Goal: Task Accomplishment & Management: Use online tool/utility

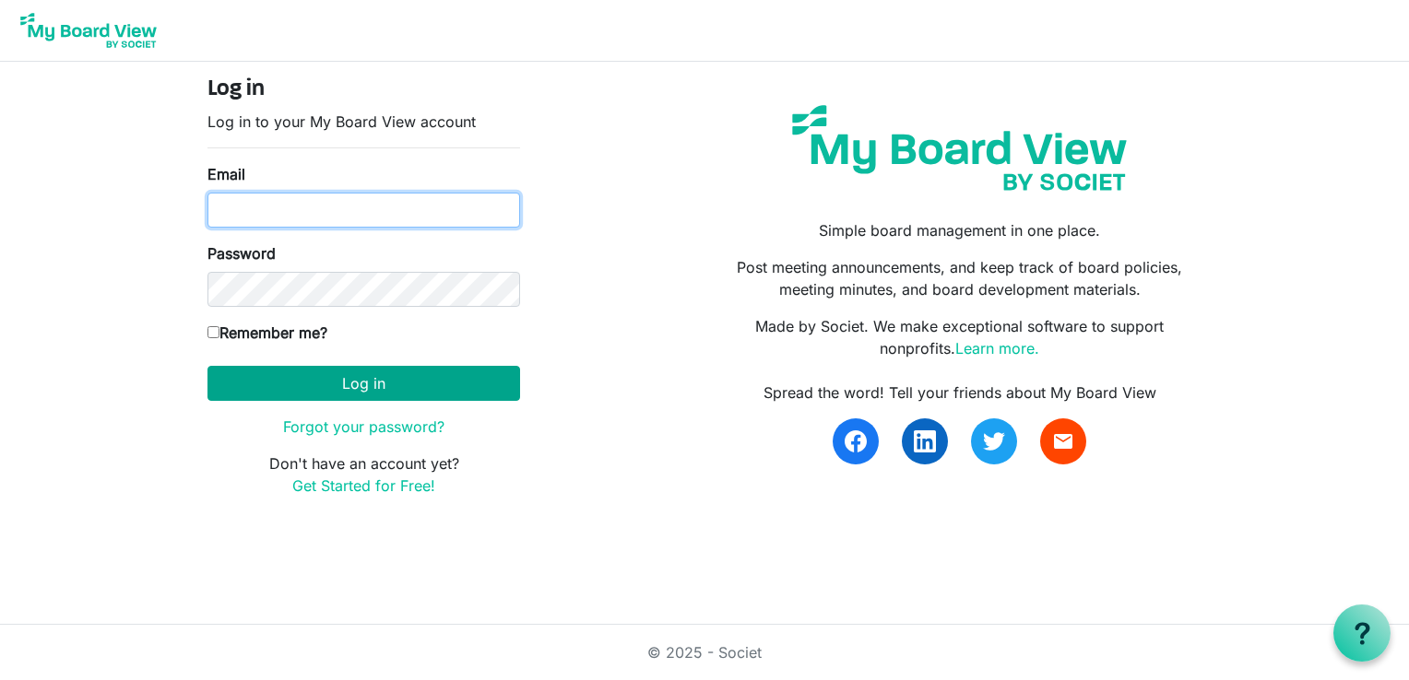
type input "ncoldas@gmail.com"
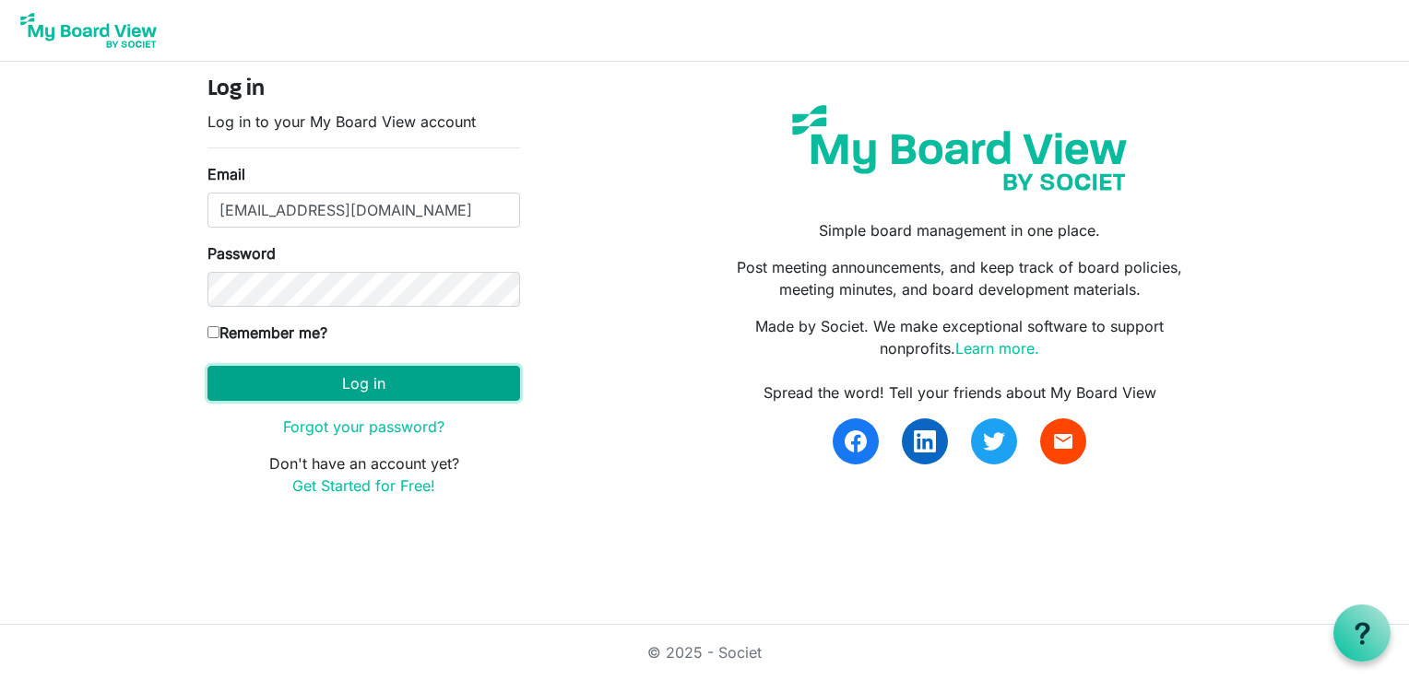
click at [361, 381] on button "Log in" at bounding box center [363, 383] width 313 height 35
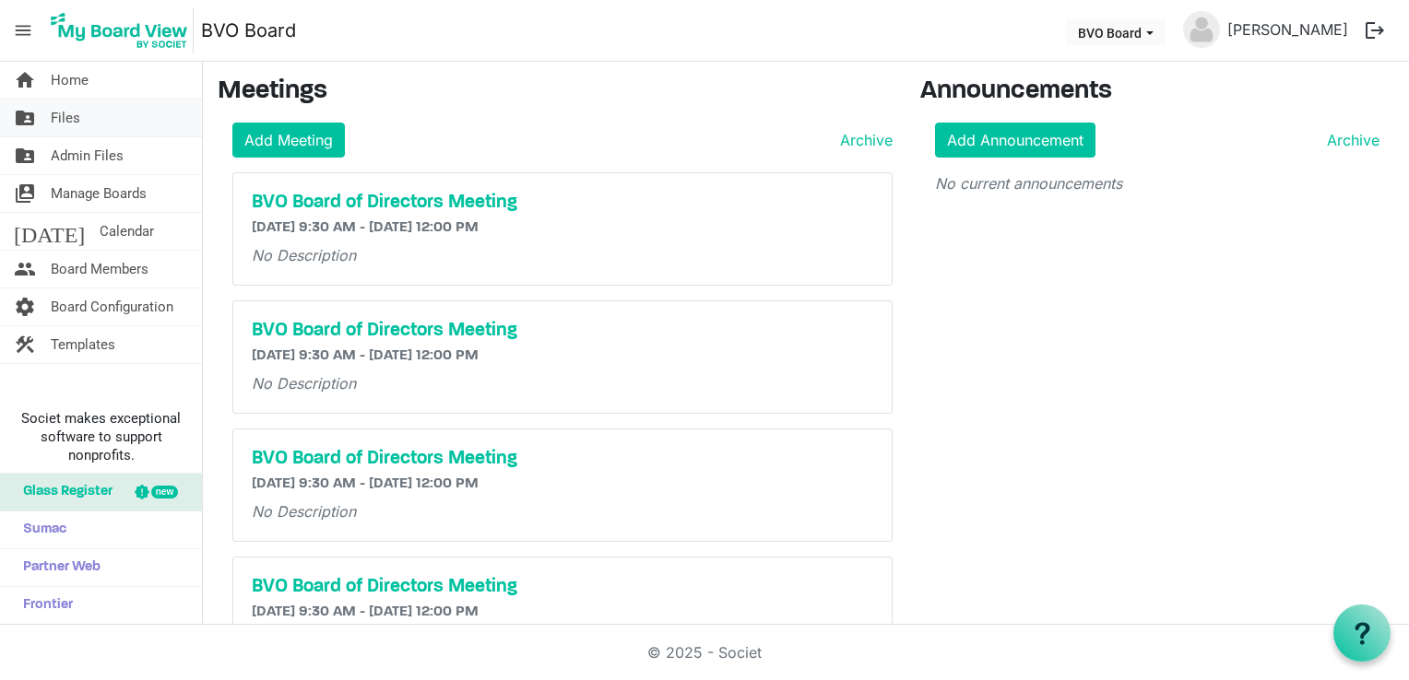
click at [68, 116] on span "Files" at bounding box center [66, 118] width 30 height 37
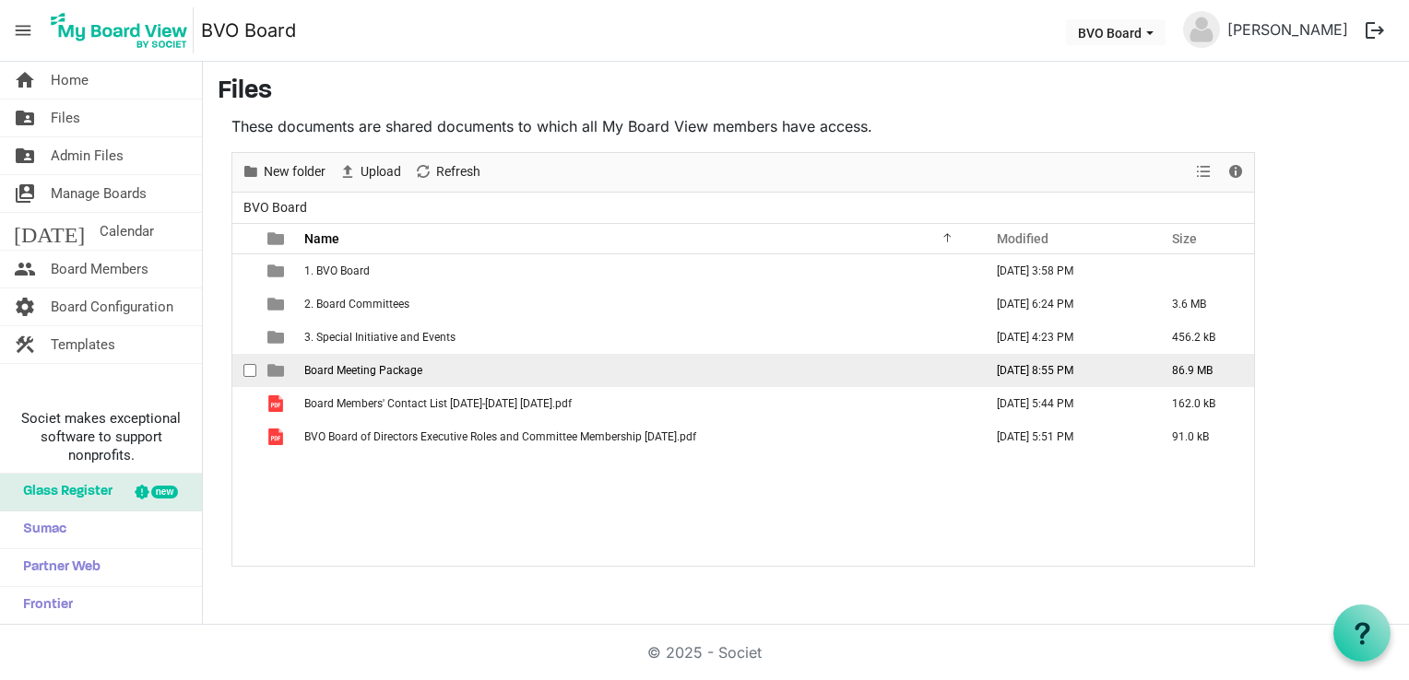
click at [390, 365] on span "Board Meeting Package" at bounding box center [363, 370] width 118 height 13
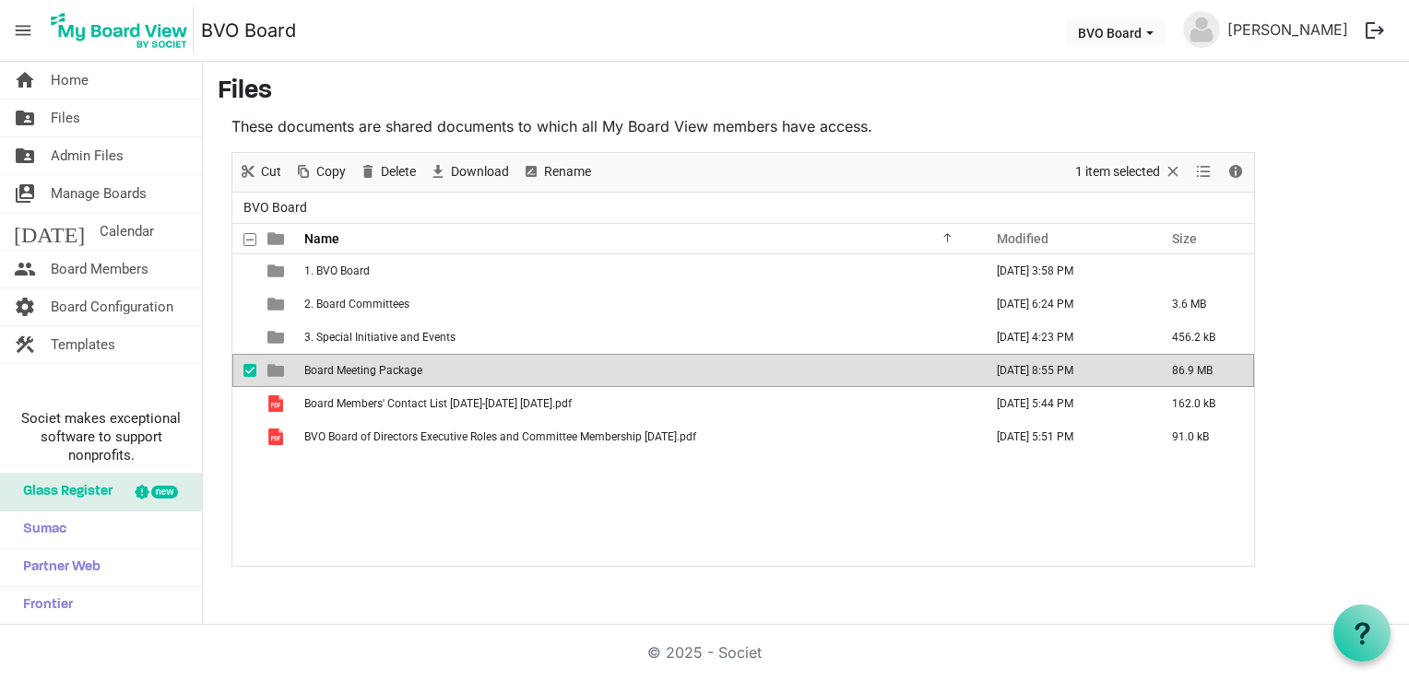
click at [390, 365] on span "Board Meeting Package" at bounding box center [363, 370] width 118 height 13
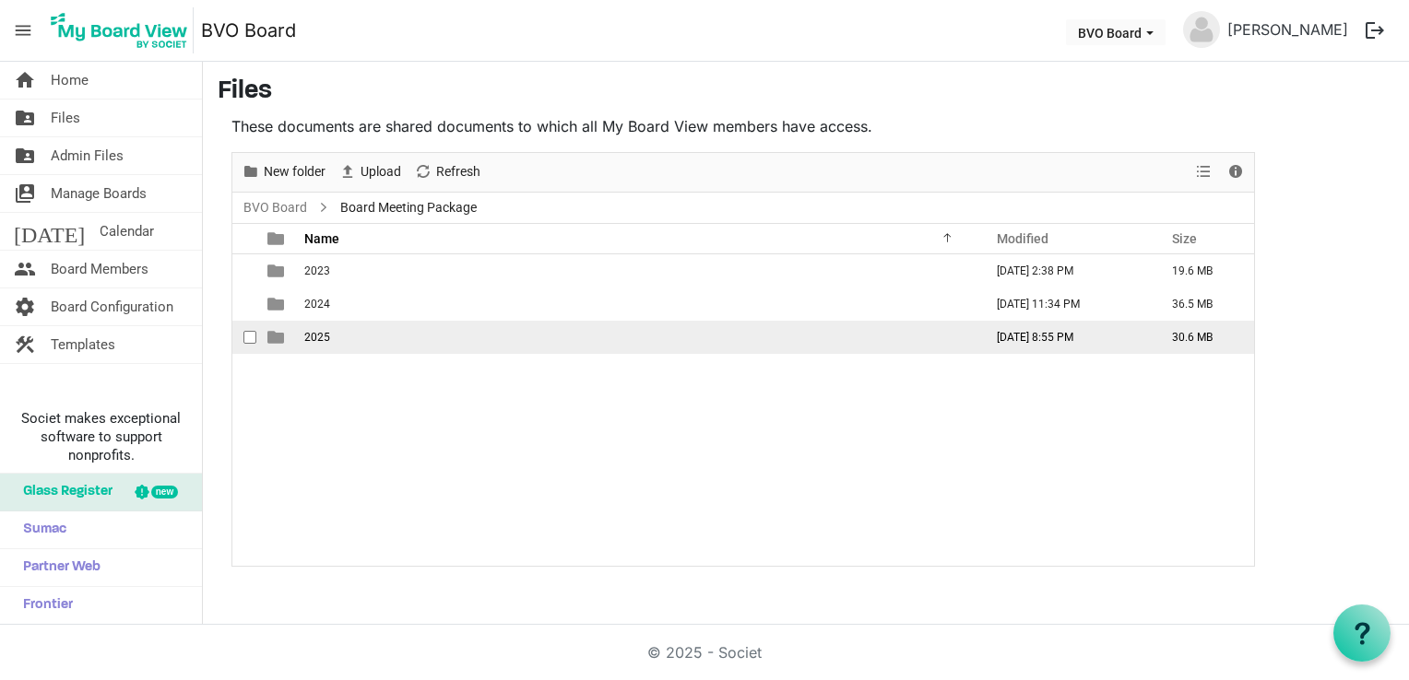
click at [319, 336] on span "2025" at bounding box center [317, 337] width 26 height 13
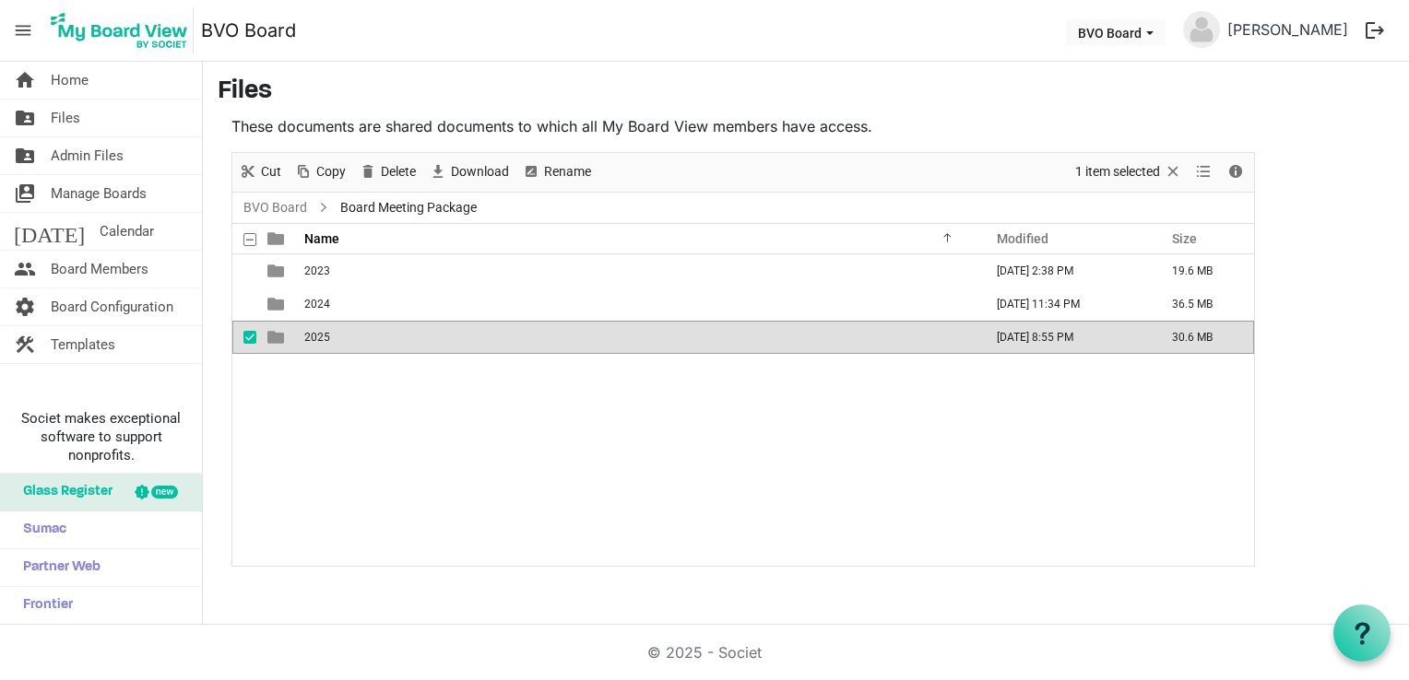
click at [319, 336] on span "2025" at bounding box center [317, 337] width 26 height 13
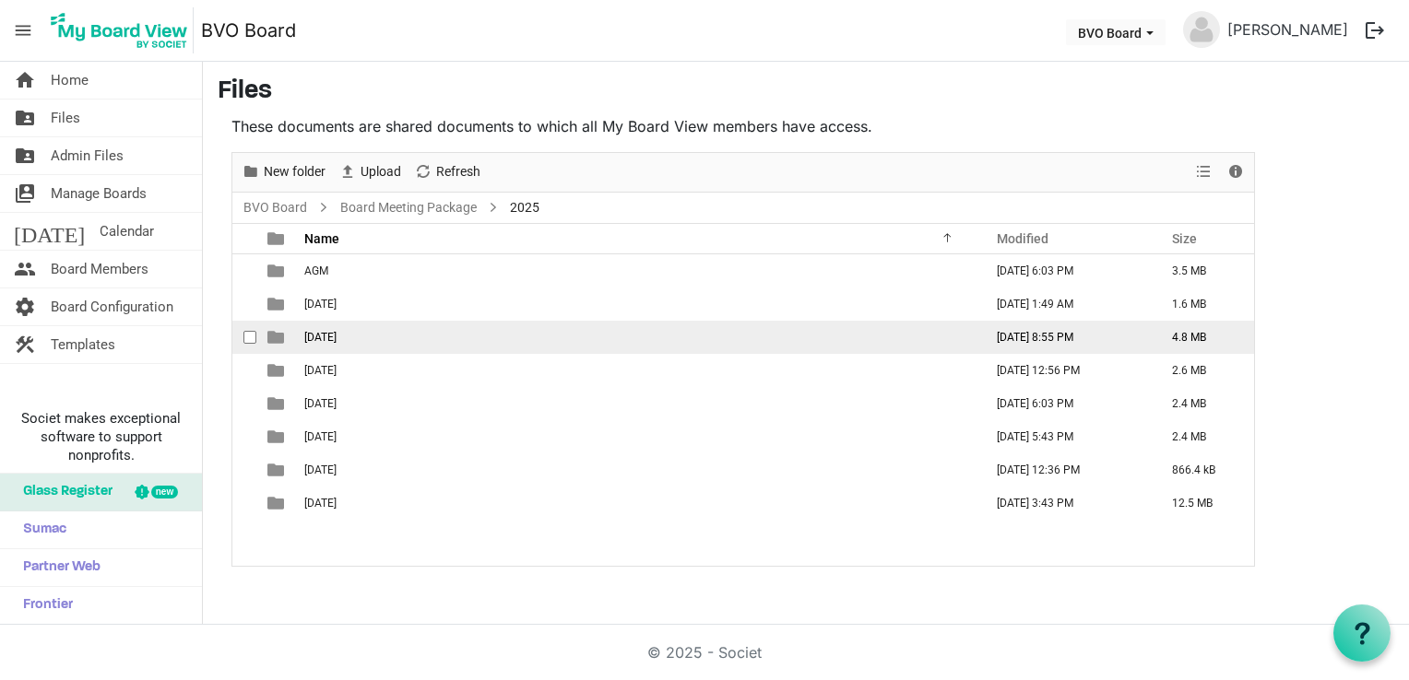
click at [321, 336] on span "[DATE]" at bounding box center [320, 337] width 32 height 13
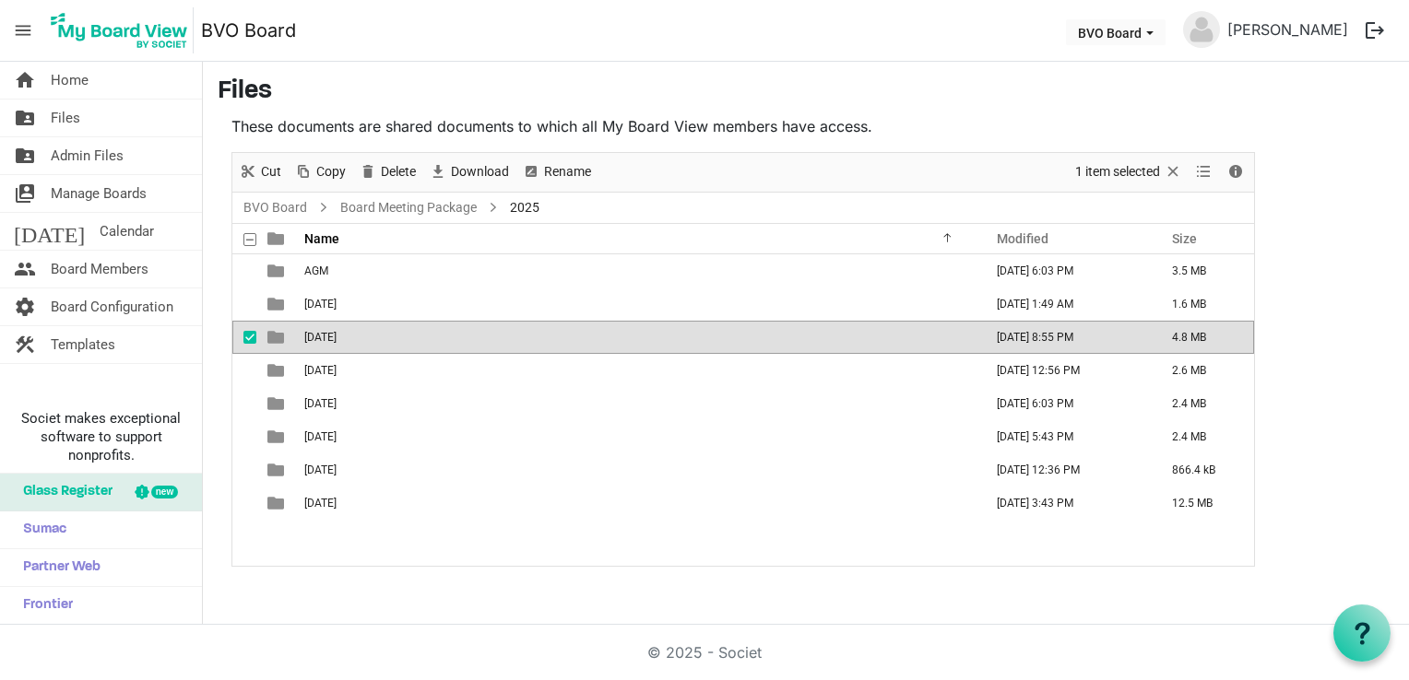
click at [321, 336] on span "[DATE]" at bounding box center [320, 337] width 32 height 13
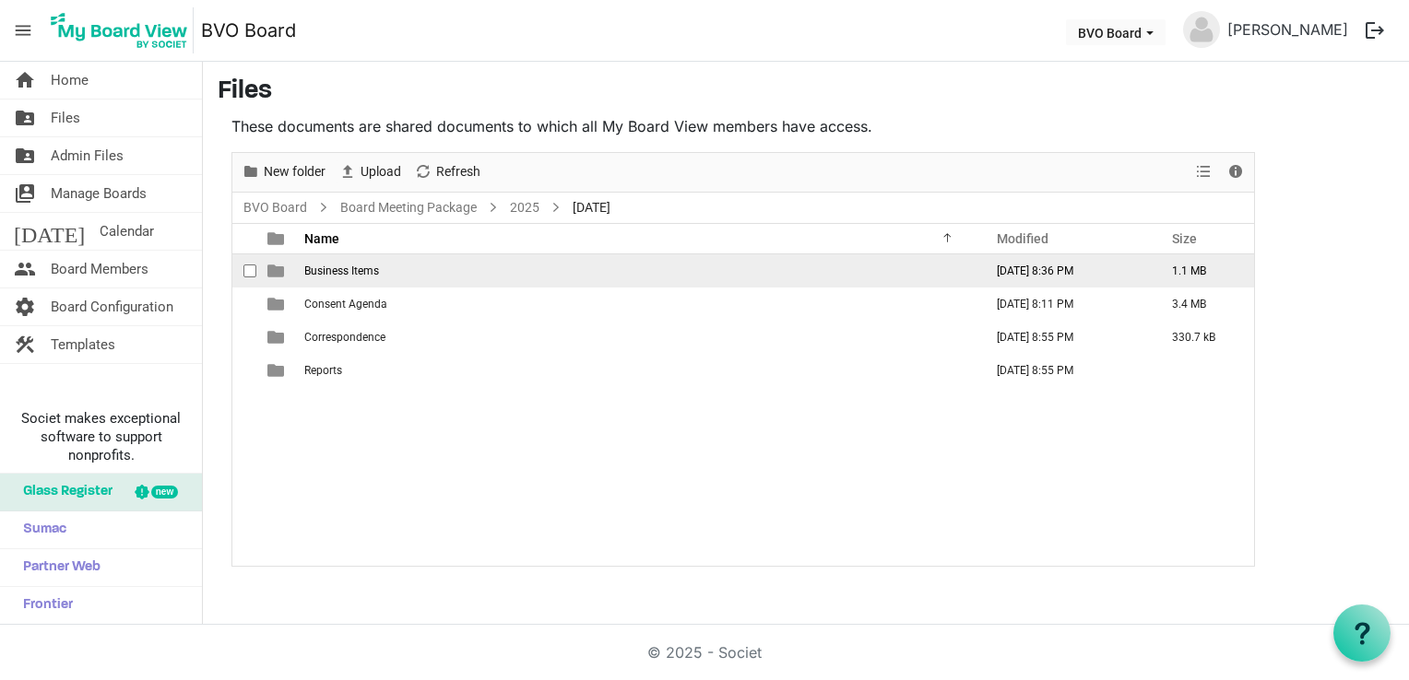
click at [353, 271] on span "Business Items" at bounding box center [341, 271] width 75 height 13
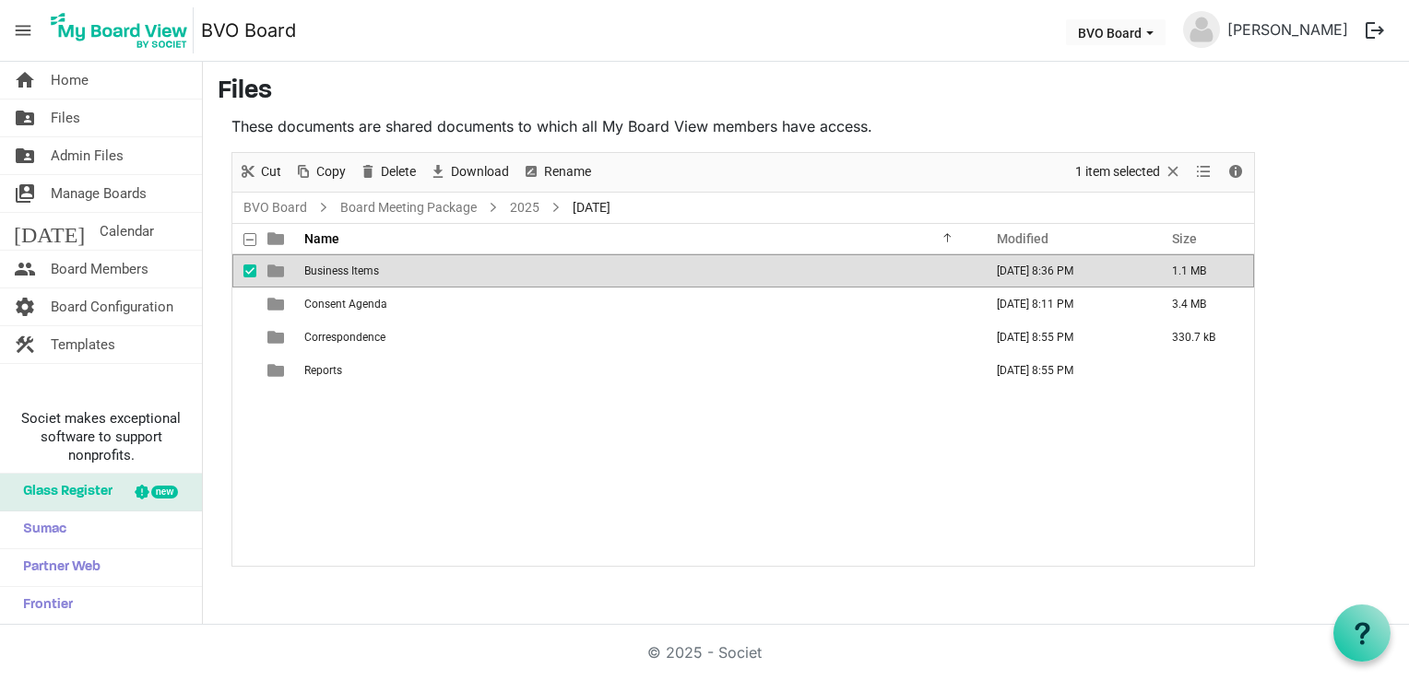
click at [353, 271] on span "Business Items" at bounding box center [341, 271] width 75 height 13
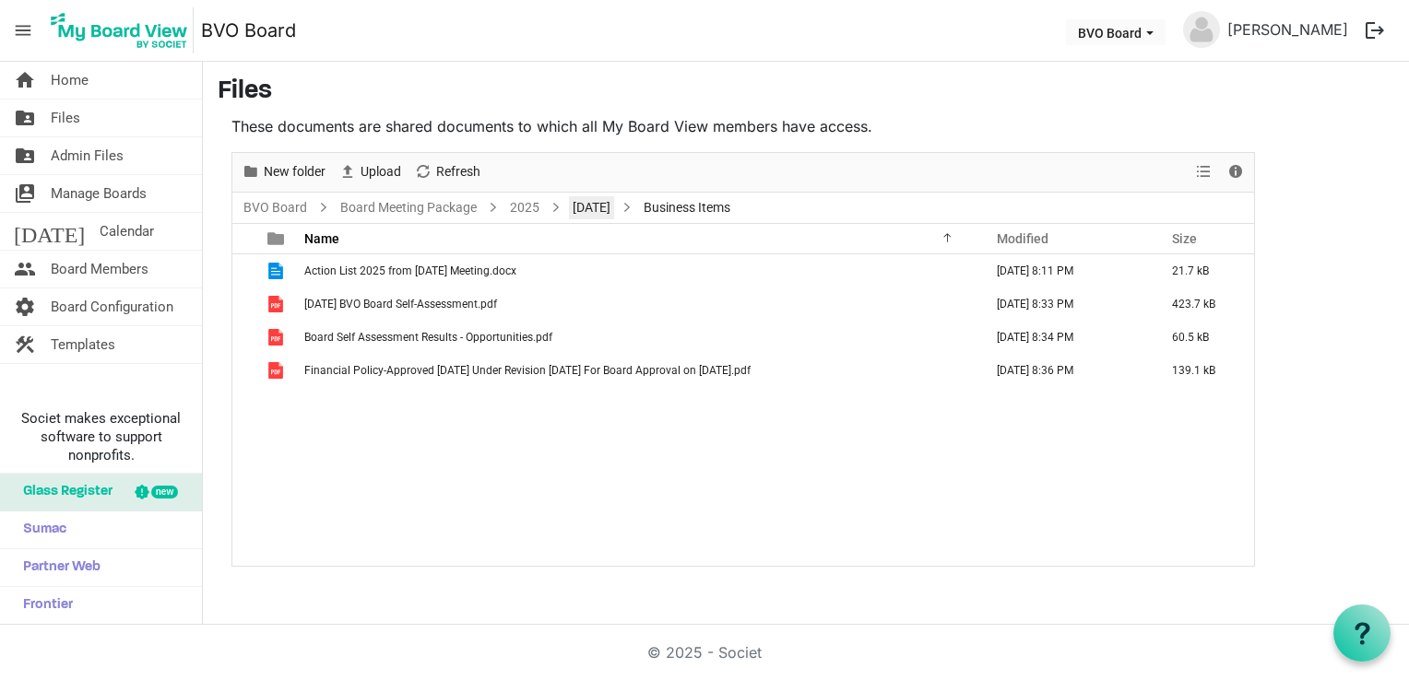
click at [605, 212] on link "[DATE]" at bounding box center [591, 207] width 45 height 23
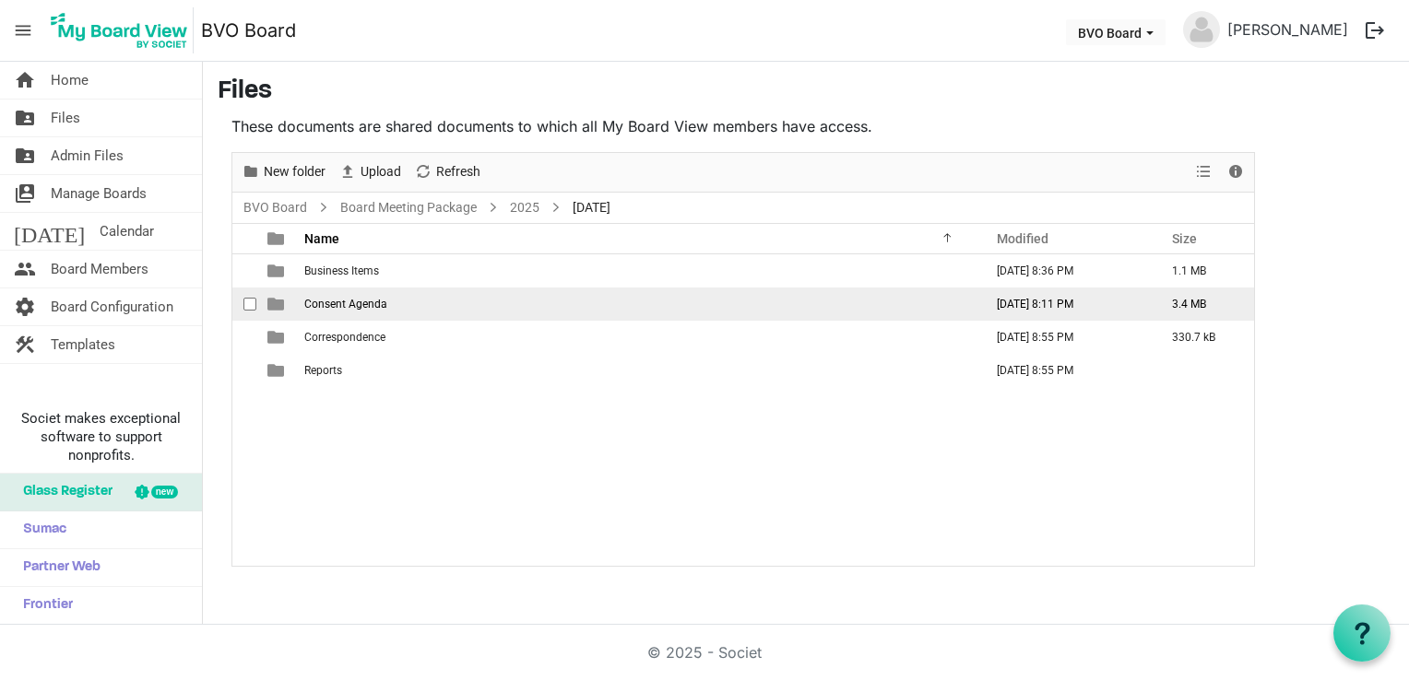
click at [354, 305] on span "Consent Agenda" at bounding box center [345, 304] width 83 height 13
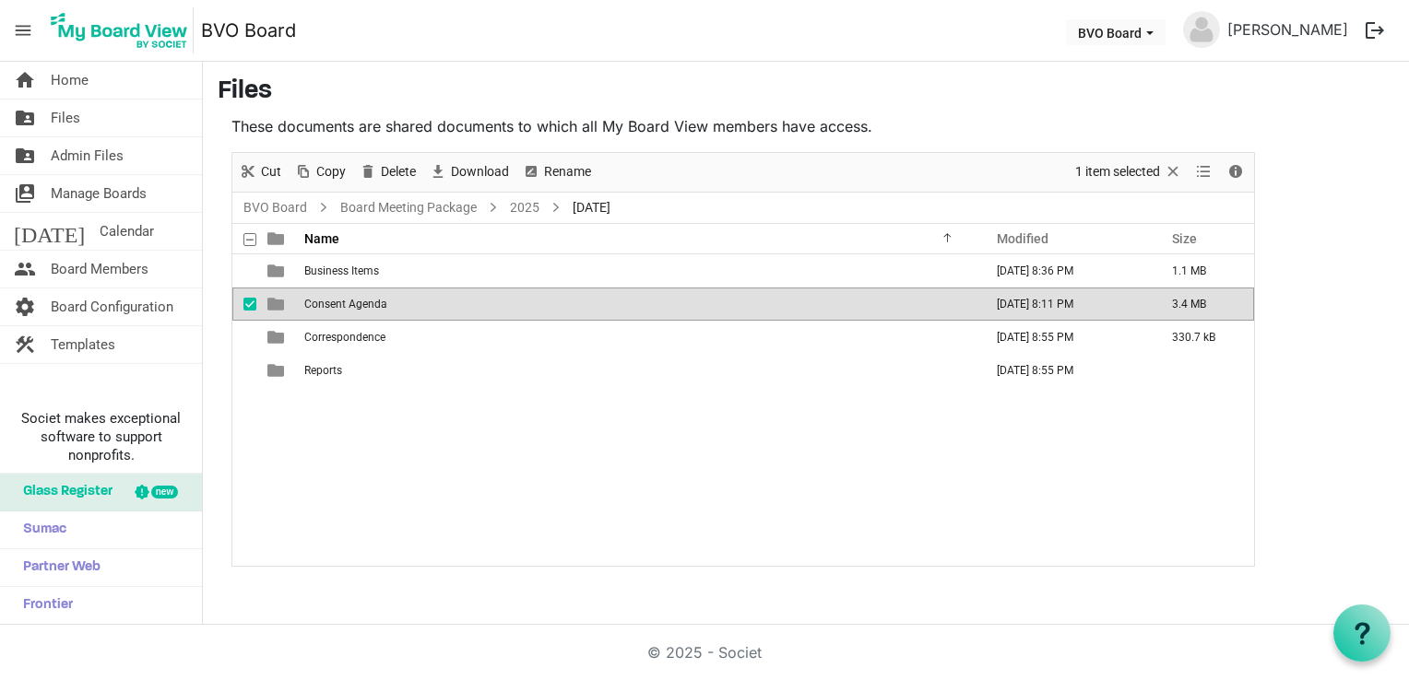
click at [354, 305] on span "Consent Agenda" at bounding box center [345, 304] width 83 height 13
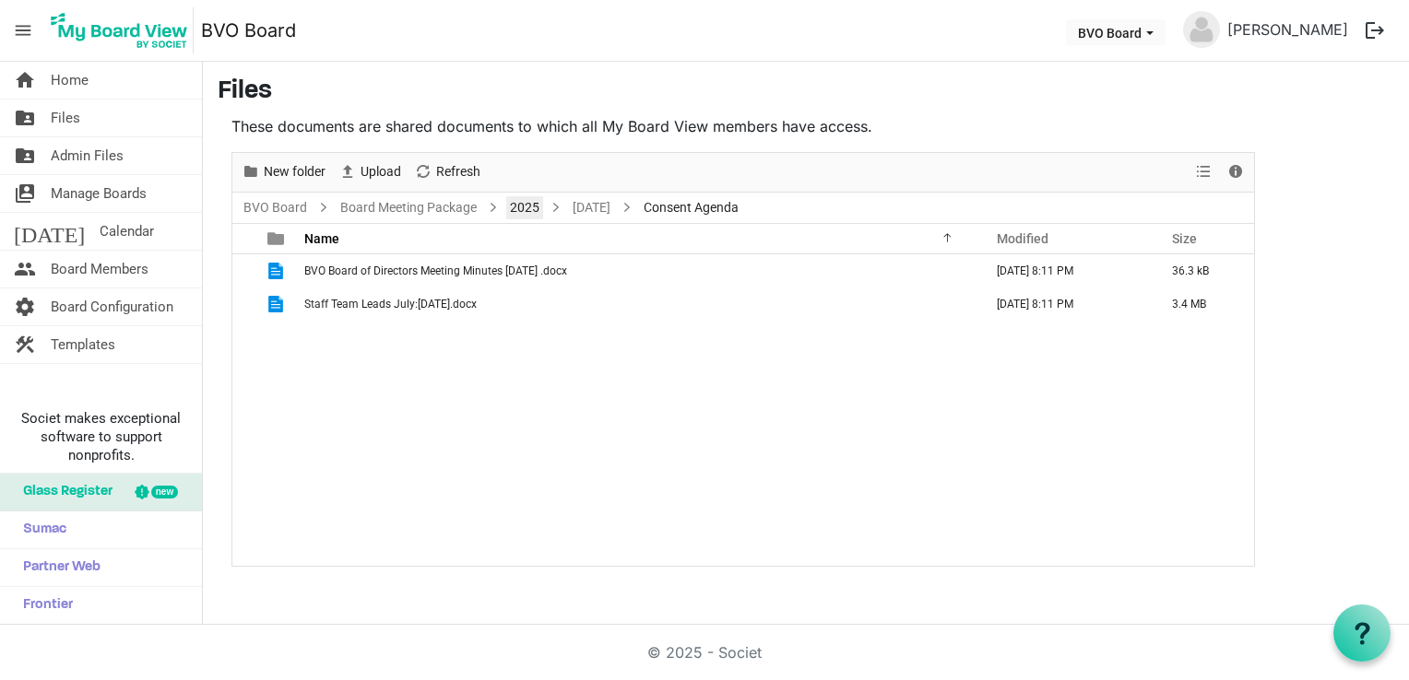
click at [525, 196] on link "2025" at bounding box center [524, 207] width 37 height 23
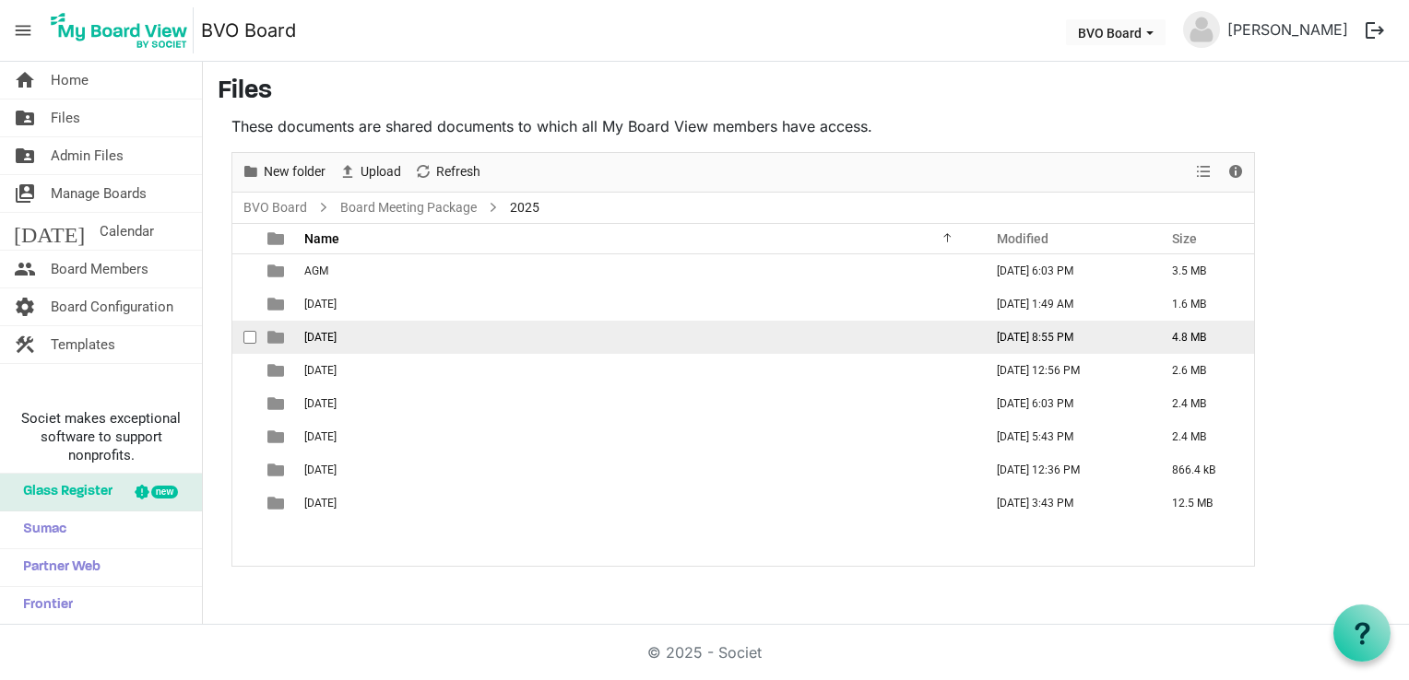
click at [336, 337] on span "[DATE]" at bounding box center [320, 337] width 32 height 13
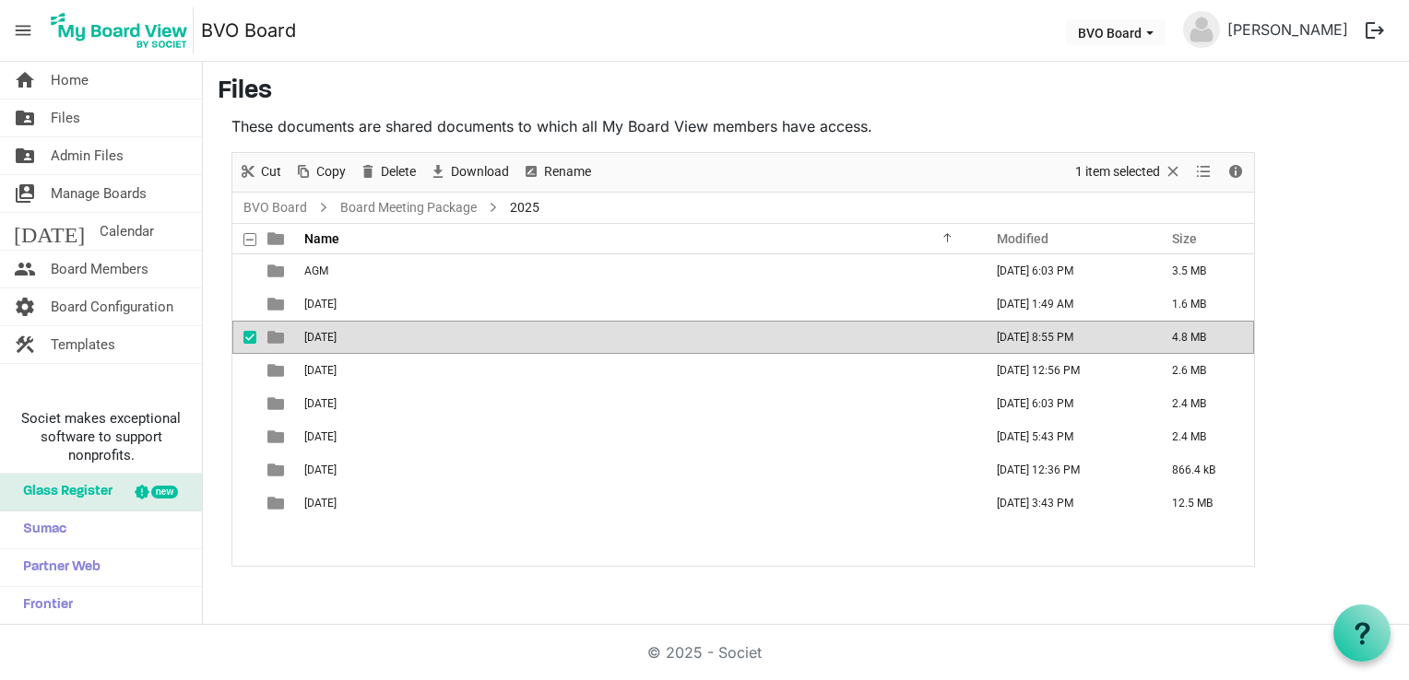
click at [336, 337] on span "[DATE]" at bounding box center [320, 337] width 32 height 13
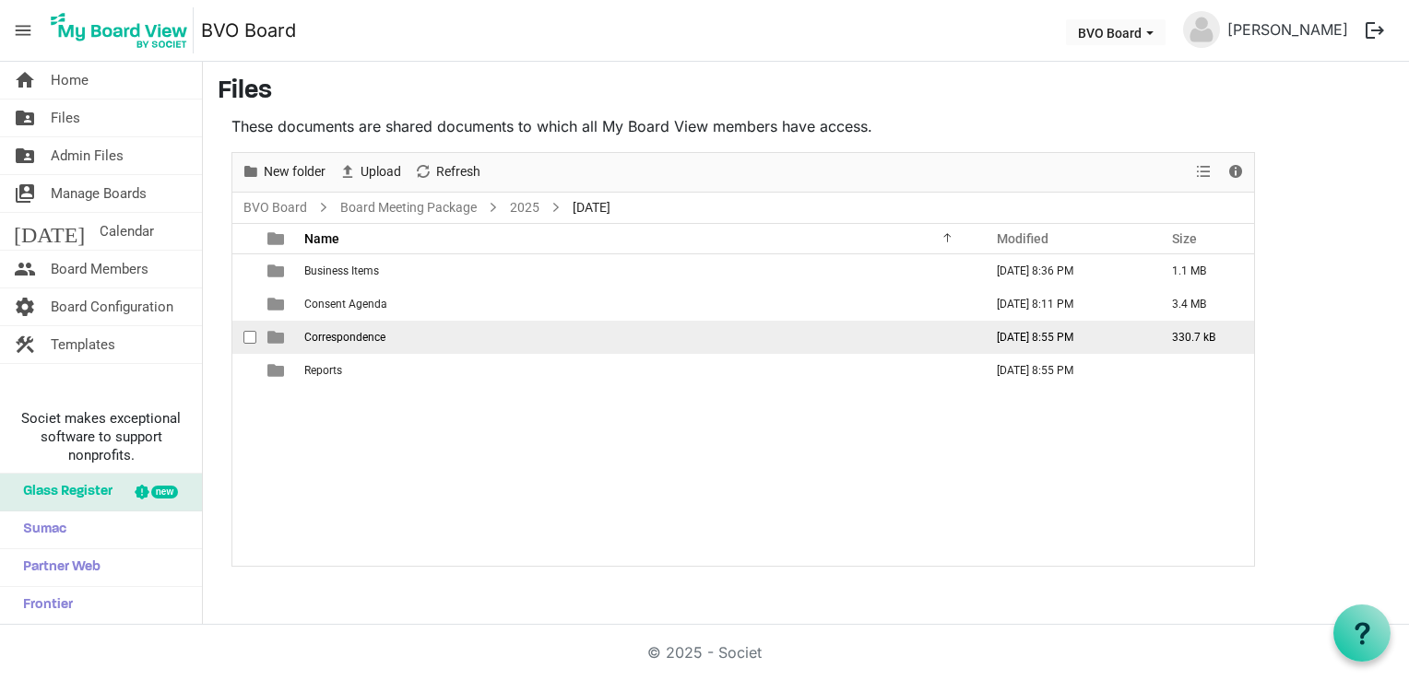
click at [348, 337] on span "Correspondence" at bounding box center [344, 337] width 81 height 13
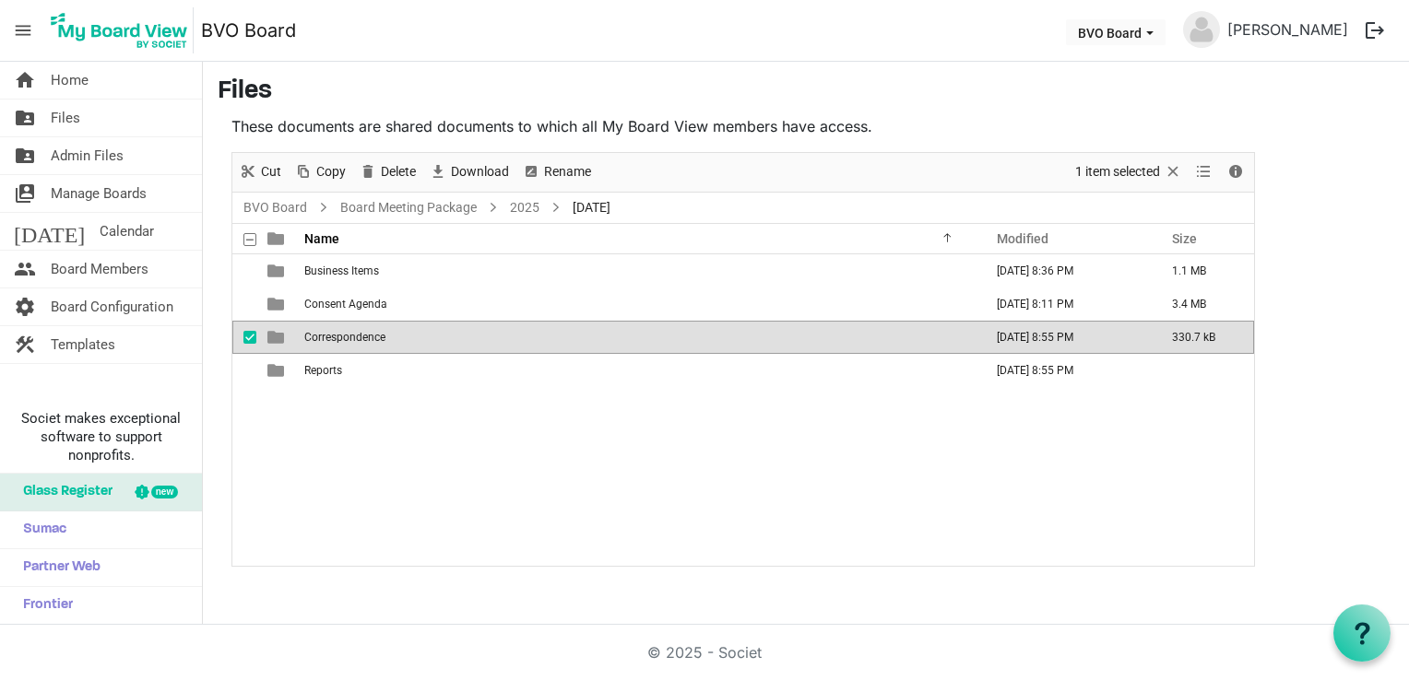
click at [348, 337] on span "Correspondence" at bounding box center [344, 337] width 81 height 13
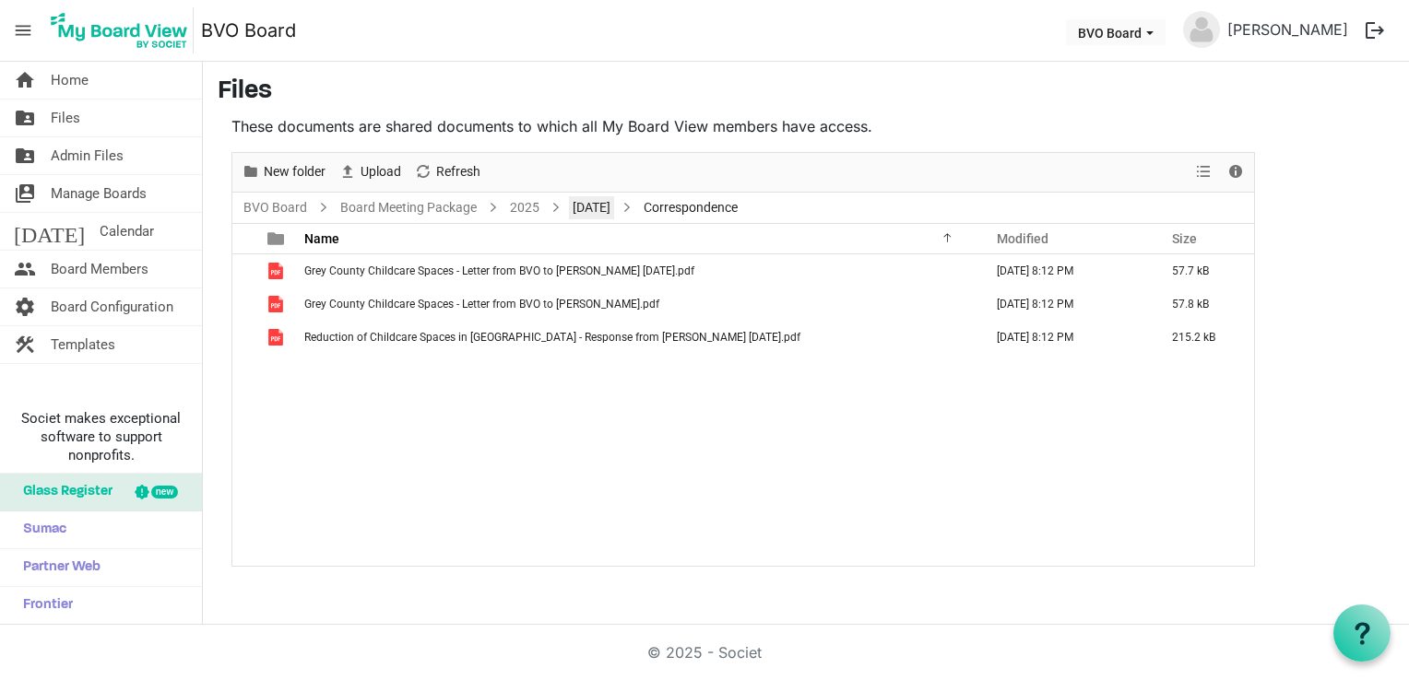
click at [614, 208] on link "[DATE]" at bounding box center [591, 207] width 45 height 23
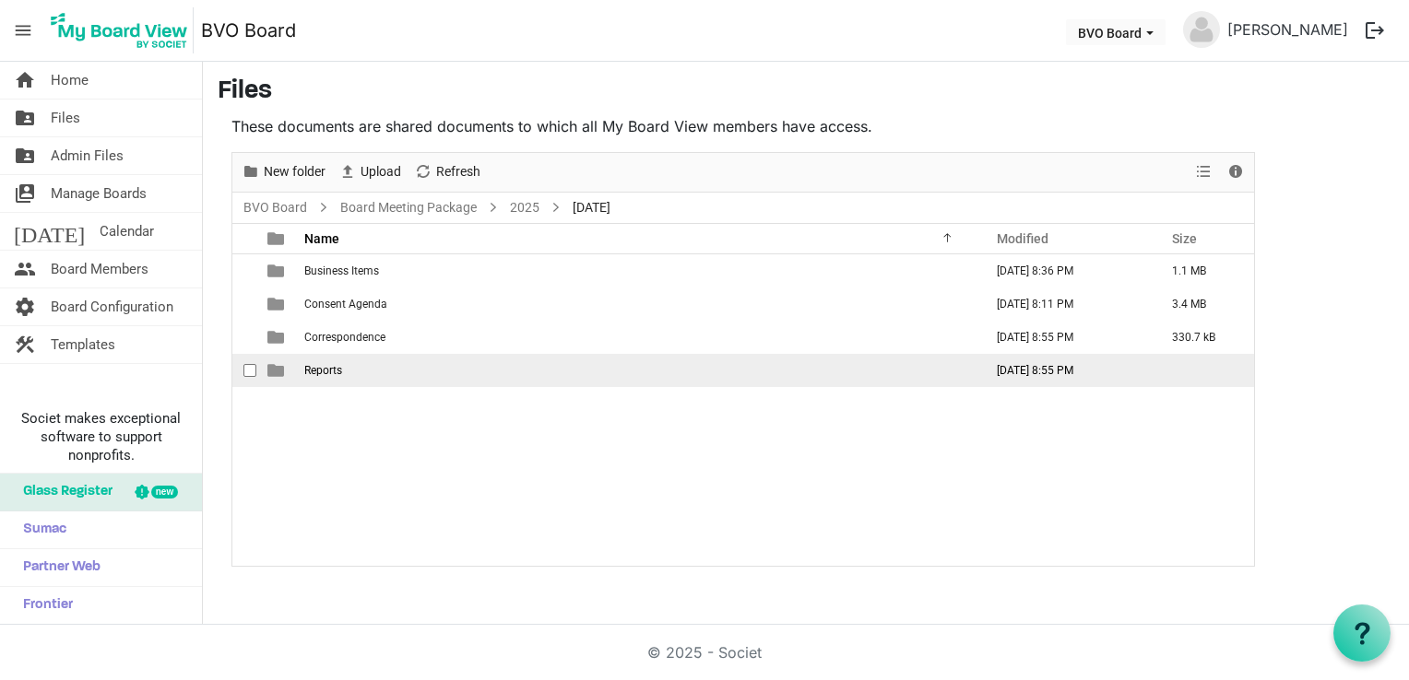
click at [330, 365] on span "Reports" at bounding box center [323, 370] width 38 height 13
click at [330, 364] on span "Reports" at bounding box center [323, 370] width 38 height 13
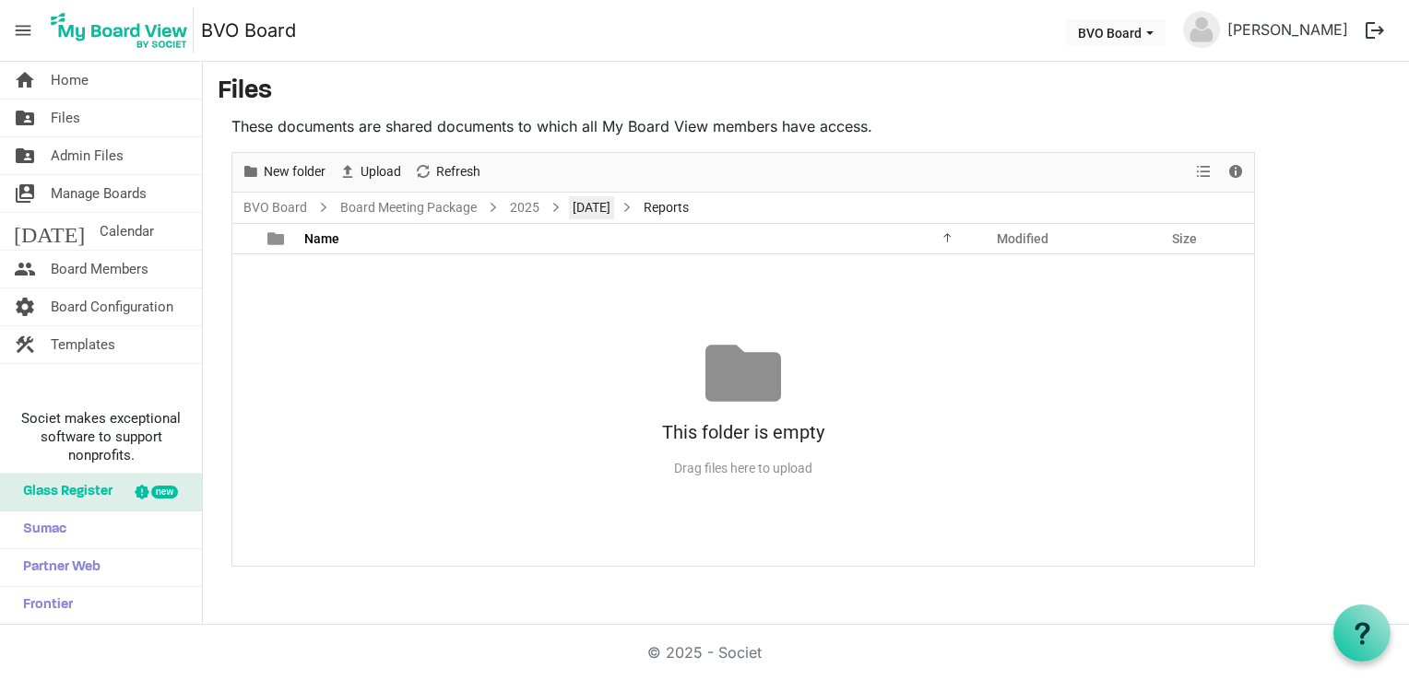
click at [603, 202] on link "[DATE]" at bounding box center [591, 207] width 45 height 23
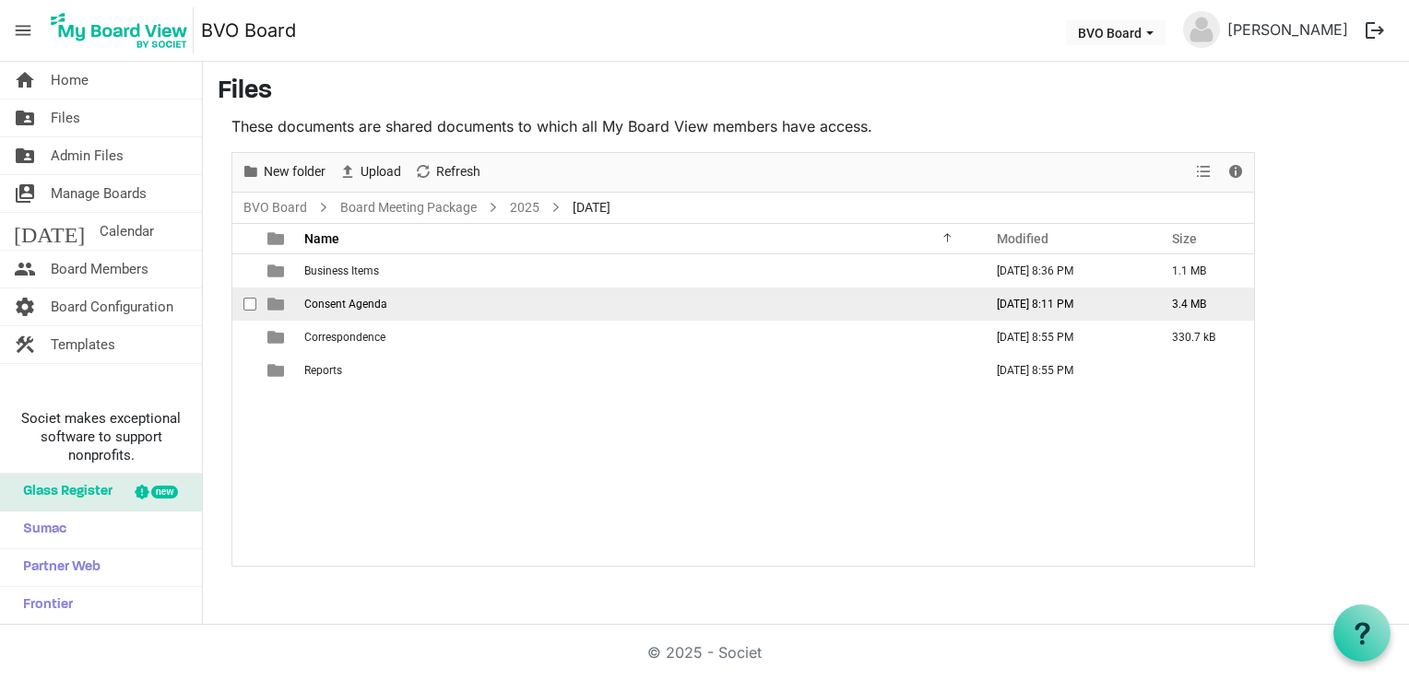
click at [336, 301] on span "Consent Agenda" at bounding box center [345, 304] width 83 height 13
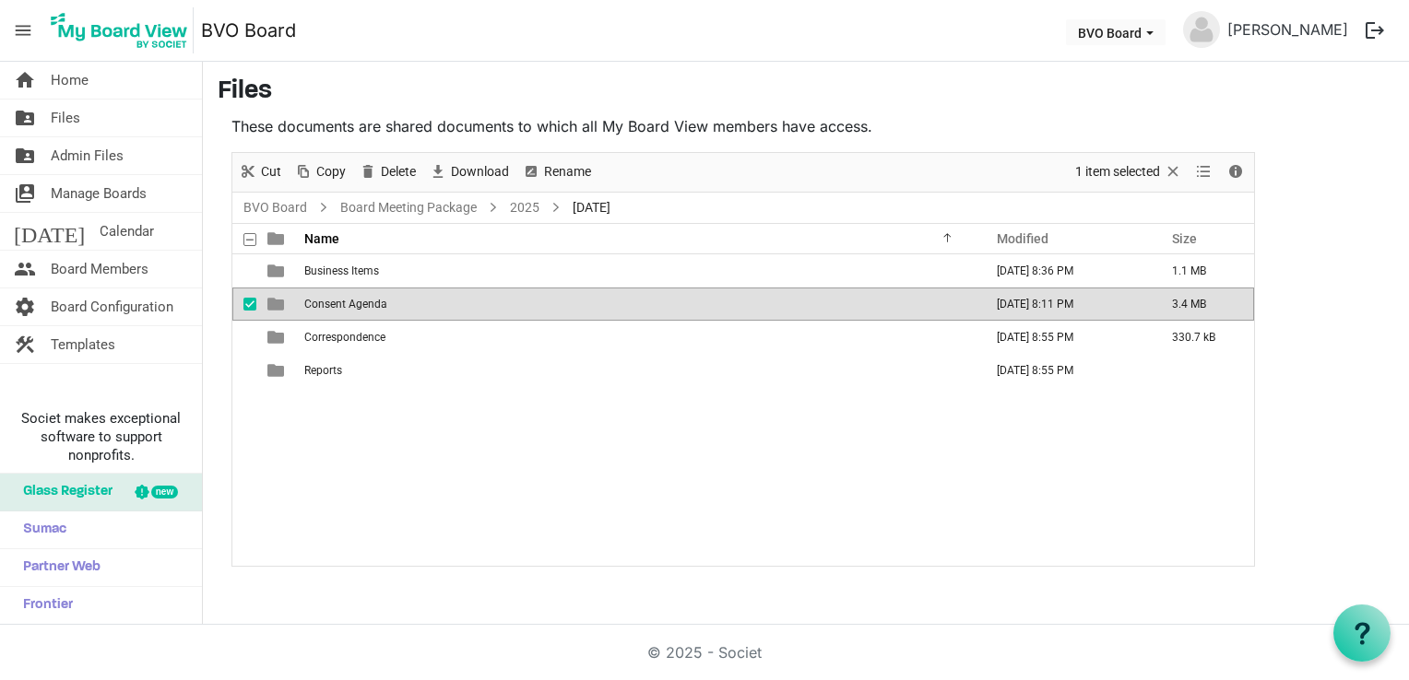
click at [336, 301] on span "Consent Agenda" at bounding box center [345, 304] width 83 height 13
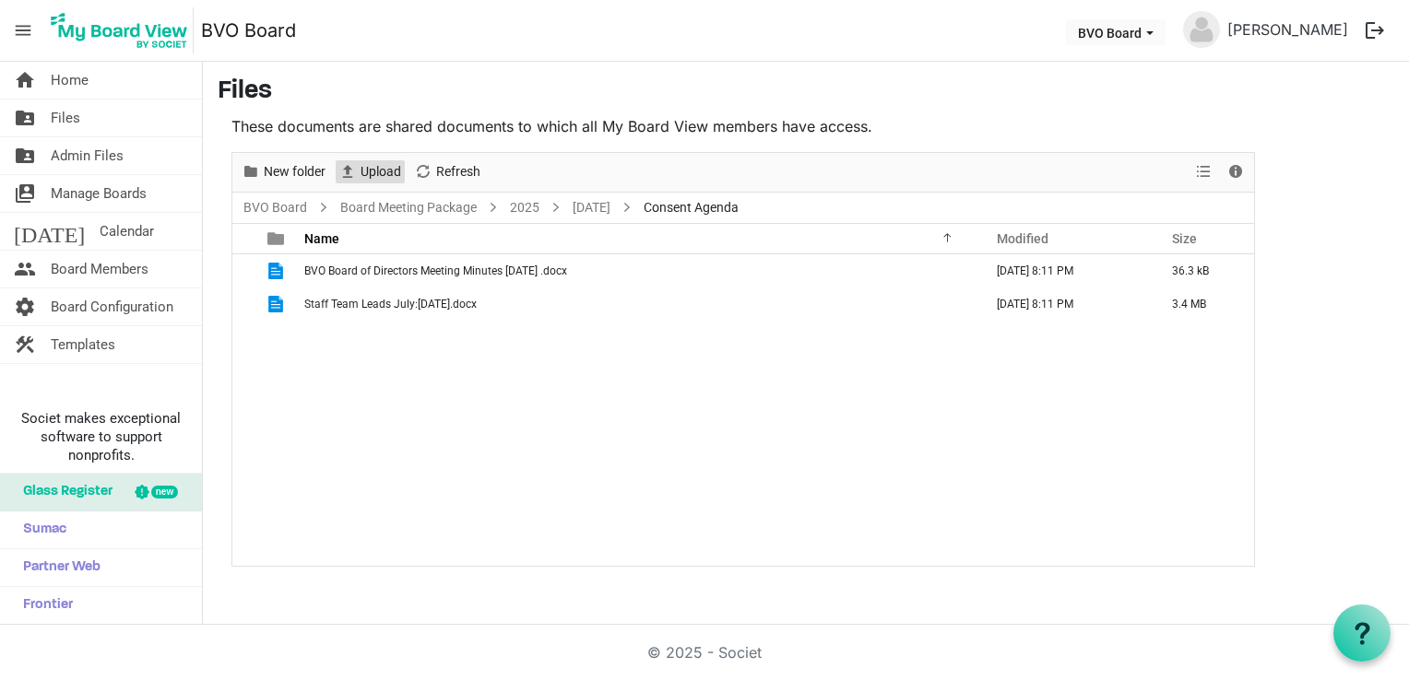
click at [376, 171] on span "Upload" at bounding box center [381, 171] width 44 height 23
